Goal: Task Accomplishment & Management: Manage account settings

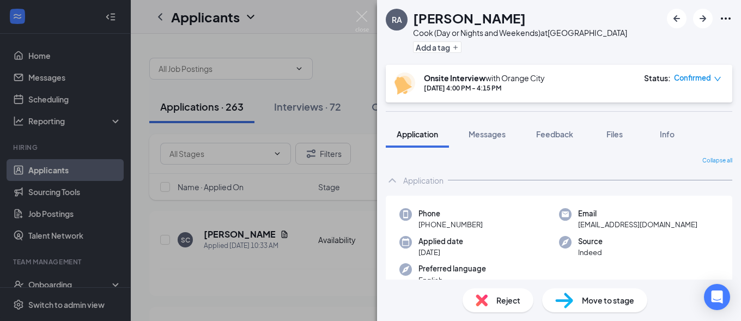
click at [497, 303] on span "Reject" at bounding box center [508, 300] width 24 height 12
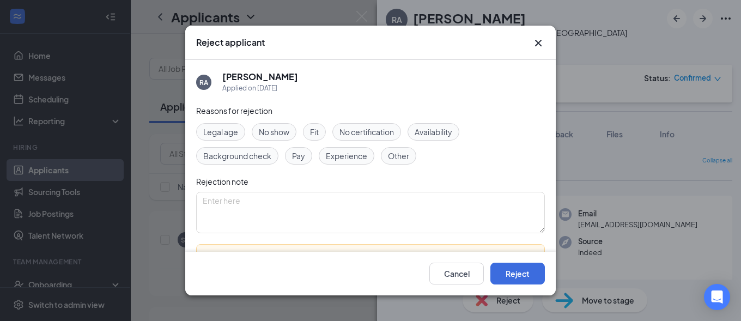
click at [280, 135] on span "No show" at bounding box center [274, 132] width 31 height 12
click at [513, 276] on button "Reject" at bounding box center [517, 274] width 54 height 22
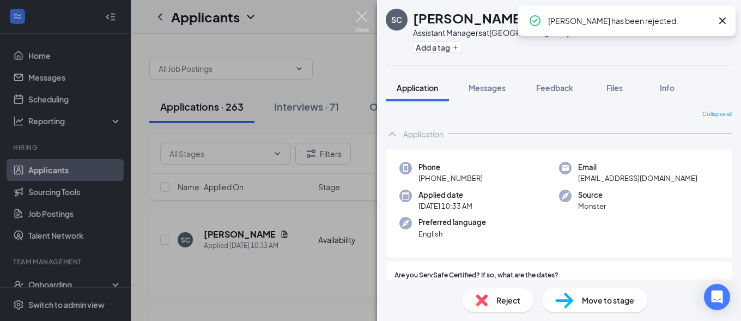
click at [362, 17] on img at bounding box center [362, 21] width 14 height 21
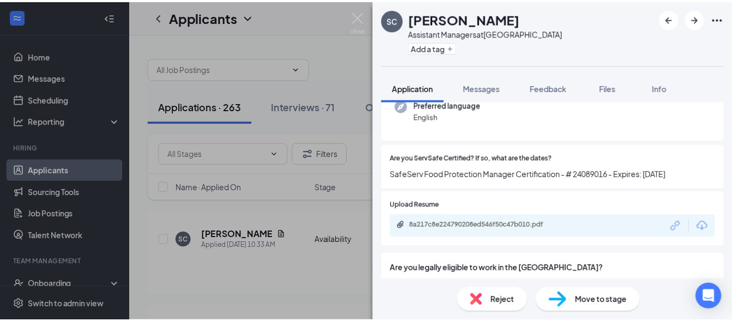
scroll to position [118, 0]
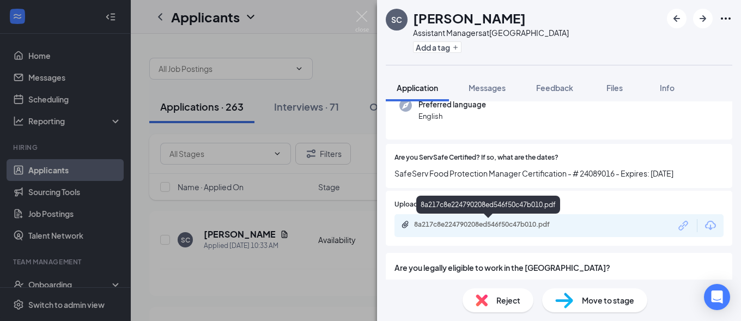
click at [471, 223] on div "8a217c8e224790208ed546f50c47b010.pdf" at bounding box center [490, 224] width 153 height 9
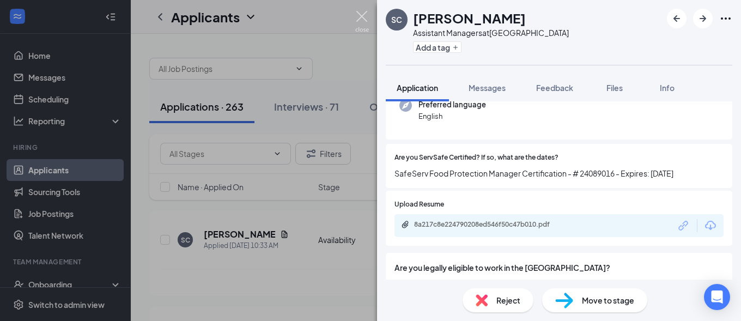
click at [360, 17] on img at bounding box center [362, 21] width 14 height 21
